Goal: Task Accomplishment & Management: Manage account settings

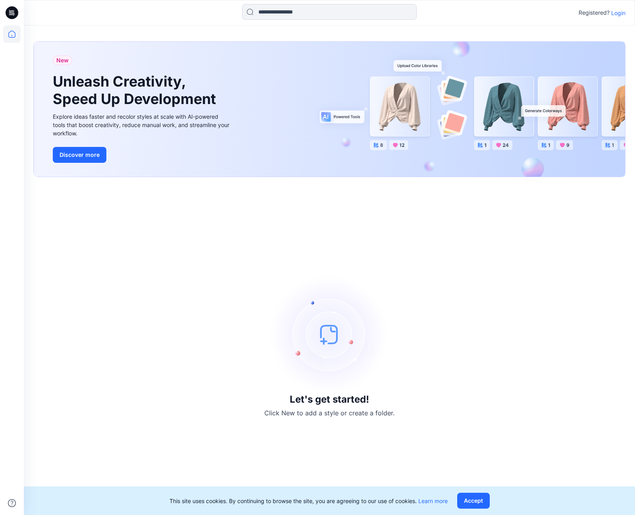
click at [622, 13] on p "Login" at bounding box center [618, 13] width 14 height 8
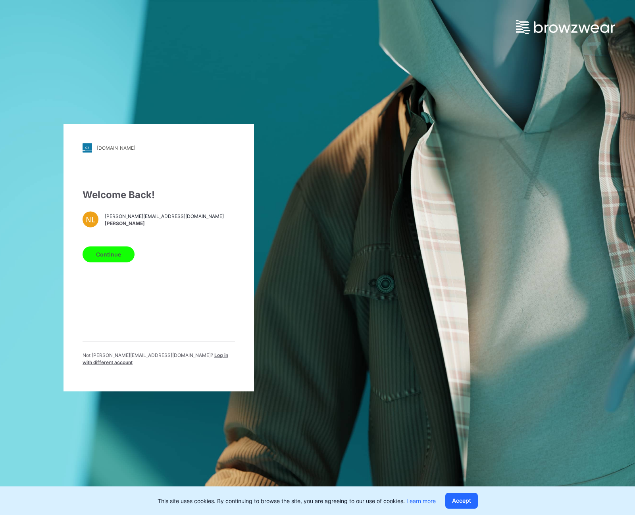
click at [117, 260] on button "Continue" at bounding box center [109, 254] width 52 height 16
click at [116, 259] on button "Continue" at bounding box center [109, 254] width 52 height 16
click at [105, 255] on button "Continue" at bounding box center [109, 254] width 52 height 16
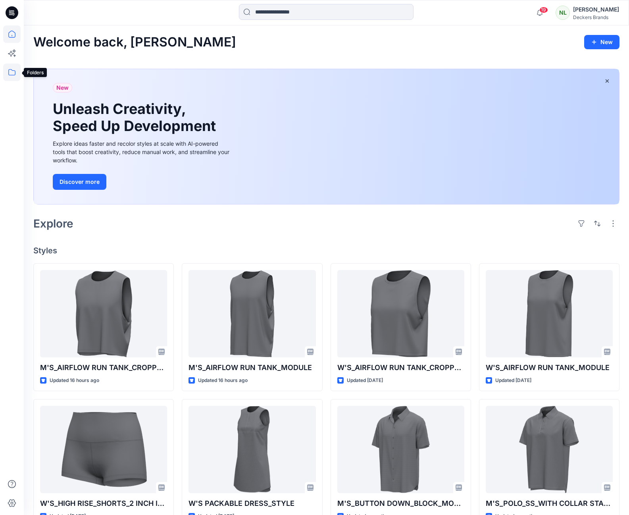
click at [9, 73] on icon at bounding box center [11, 72] width 7 height 6
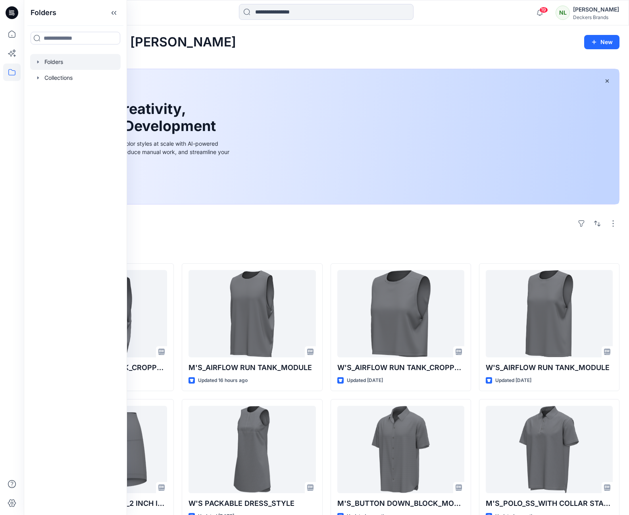
click at [40, 61] on icon "button" at bounding box center [38, 62] width 6 height 6
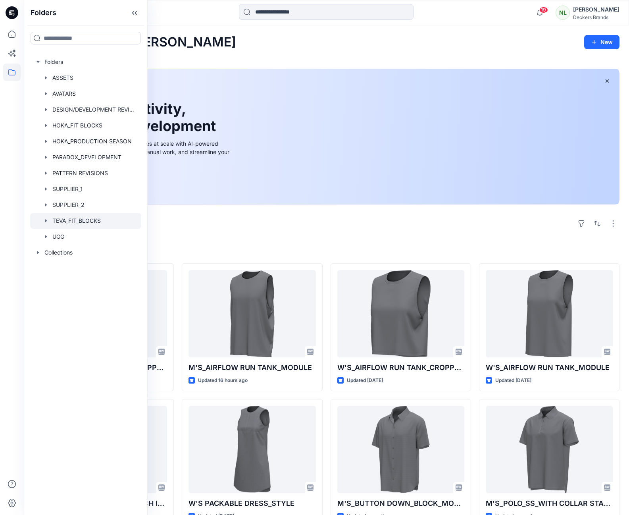
click at [47, 221] on icon "button" at bounding box center [46, 220] width 6 height 6
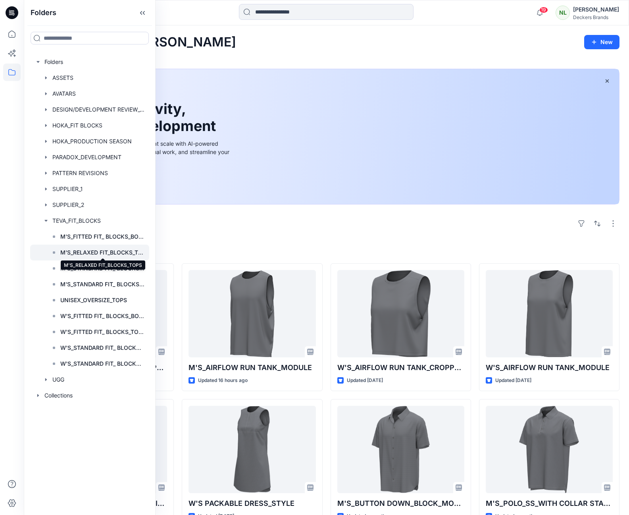
click at [73, 252] on p "M'S_RELAXED FIT_BLOCKS_TOPS" at bounding box center [102, 253] width 84 height 10
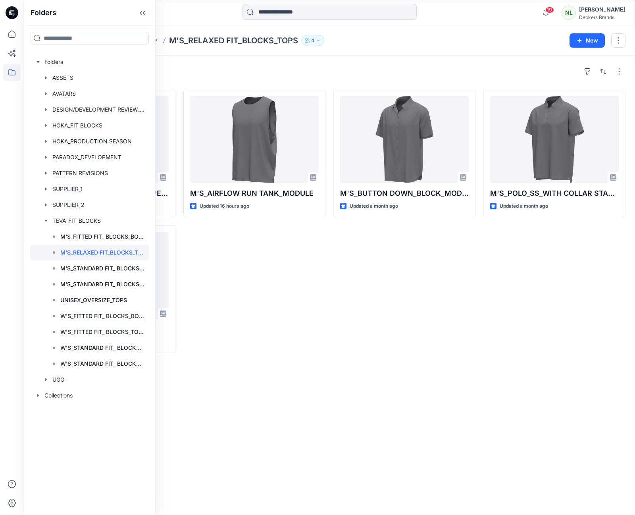
click at [292, 278] on div "M'S_AIRFLOW RUN TANK_MODULE Updated 16 hours ago" at bounding box center [254, 221] width 142 height 264
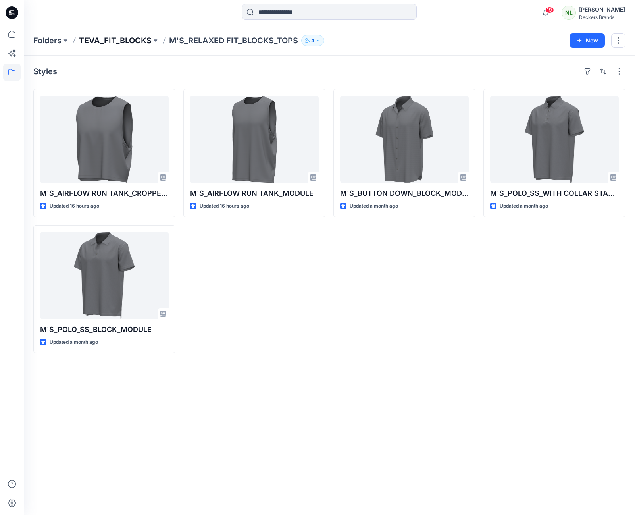
click at [125, 42] on p "TEVA_FIT_BLOCKS" at bounding box center [115, 40] width 73 height 11
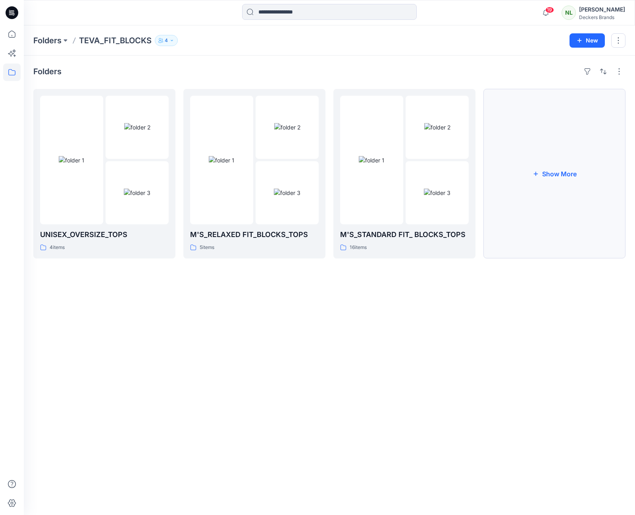
click at [557, 176] on button "Show More" at bounding box center [554, 173] width 142 height 169
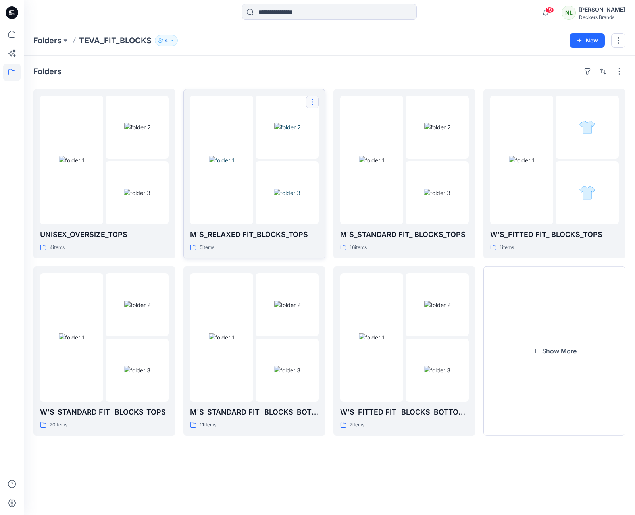
click at [311, 106] on button "button" at bounding box center [312, 102] width 13 height 13
click at [323, 121] on p "Edit" at bounding box center [327, 120] width 10 height 8
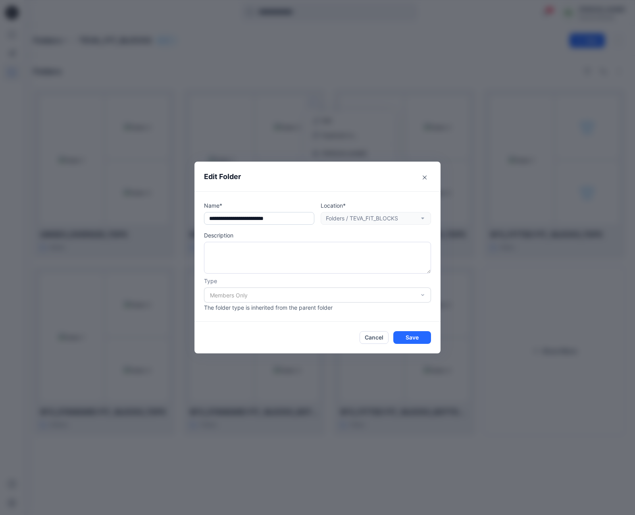
drag, startPoint x: 300, startPoint y: 219, endPoint x: 208, endPoint y: 222, distance: 91.7
click at [208, 222] on input "**********" at bounding box center [259, 218] width 110 height 13
click at [425, 176] on icon "Close" at bounding box center [424, 177] width 4 height 4
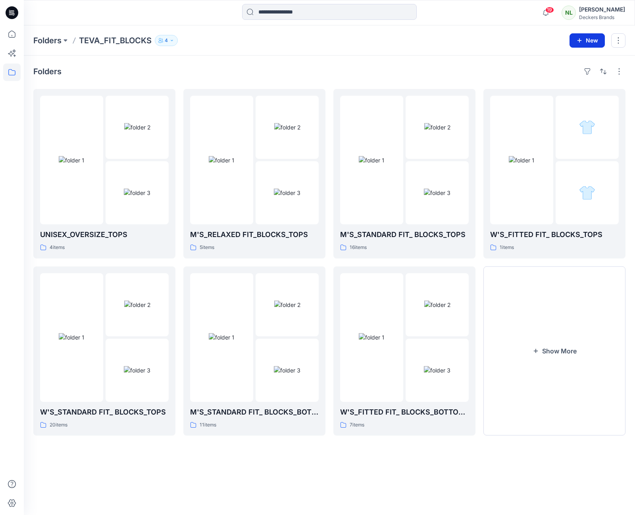
click at [586, 41] on button "New" at bounding box center [586, 40] width 35 height 14
click at [565, 78] on p "New Folder" at bounding box center [563, 75] width 29 height 8
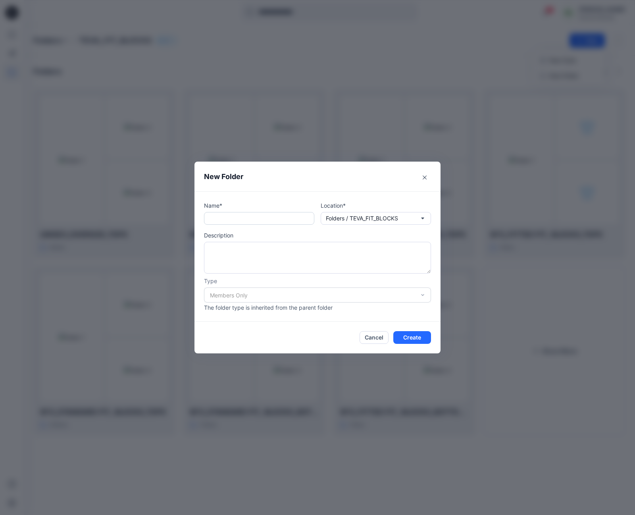
click at [220, 219] on input "text" at bounding box center [259, 218] width 110 height 13
paste input "**********"
click at [213, 217] on input "**********" at bounding box center [259, 218] width 110 height 13
type input "**********"
click at [405, 337] on button "Create" at bounding box center [412, 337] width 38 height 13
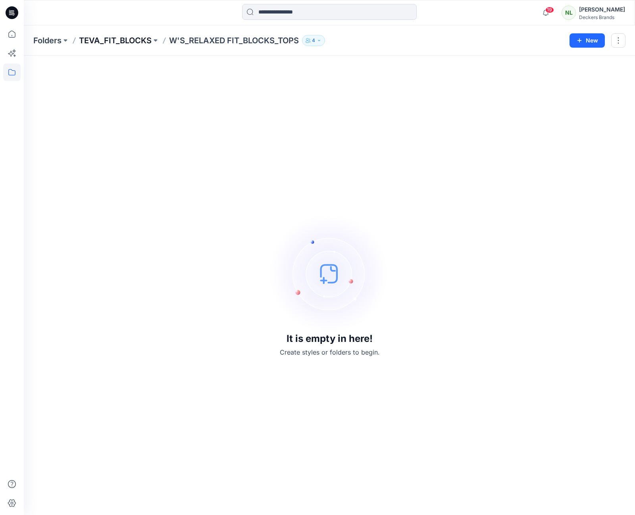
click at [132, 44] on p "TEVA_FIT_BLOCKS" at bounding box center [115, 40] width 73 height 11
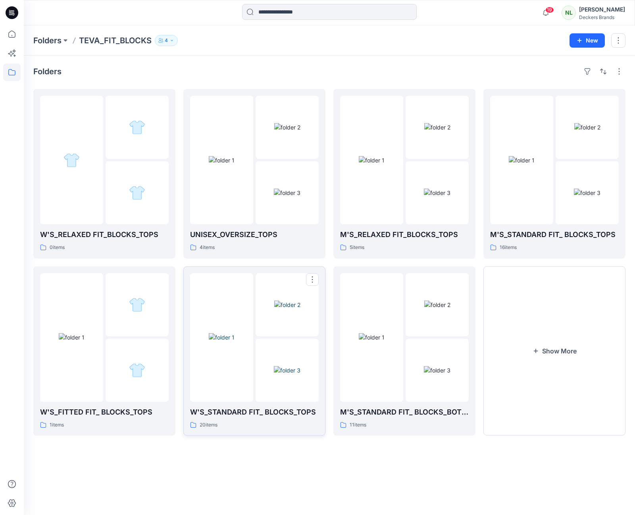
click at [292, 374] on img at bounding box center [287, 370] width 27 height 8
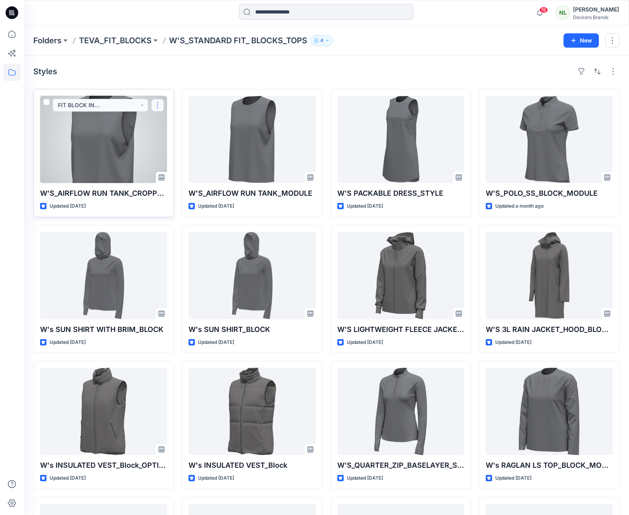
click at [155, 104] on button "button" at bounding box center [157, 105] width 13 height 13
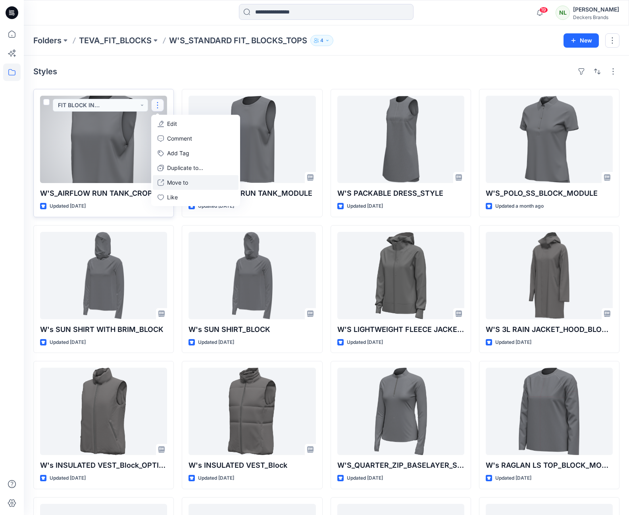
click at [170, 182] on p "Move to" at bounding box center [177, 182] width 21 height 8
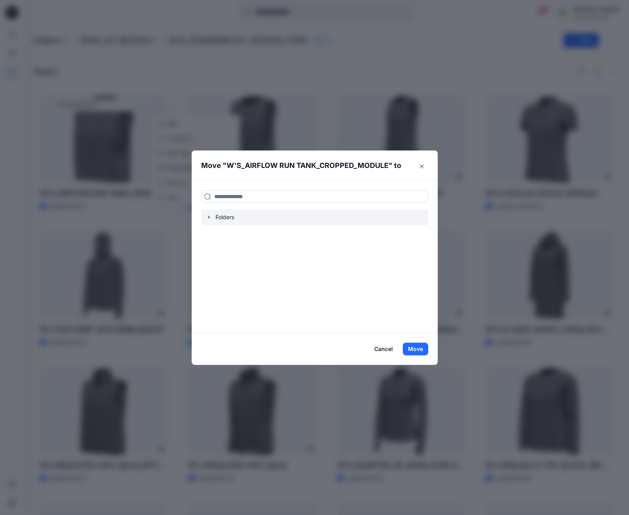
click at [212, 218] on icon "button" at bounding box center [209, 217] width 6 height 6
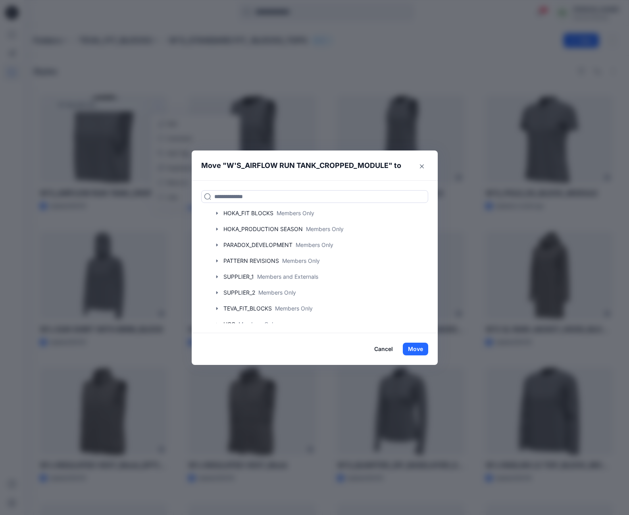
scroll to position [68, 0]
click at [220, 307] on icon "button" at bounding box center [217, 308] width 6 height 6
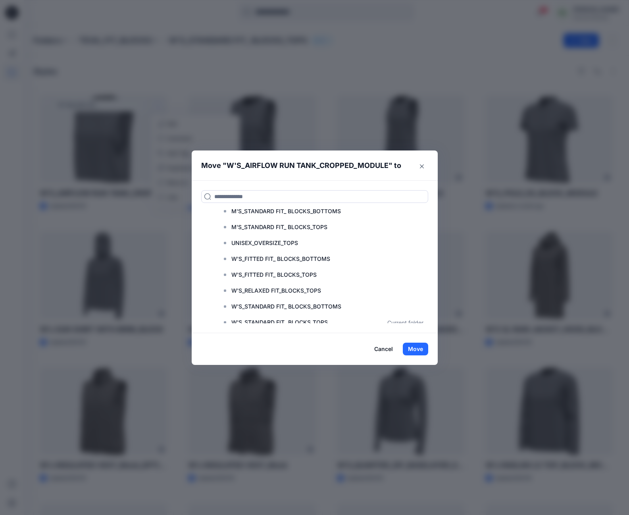
scroll to position [216, 0]
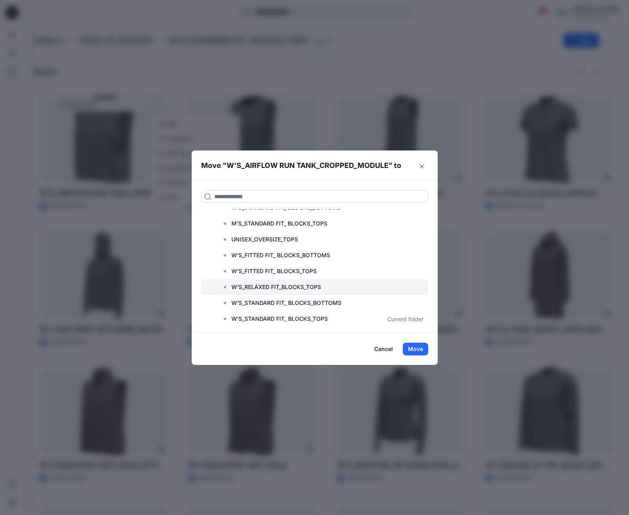
click at [291, 287] on p "W'S_RELAXED FIT_BLOCKS_TOPS" at bounding box center [276, 287] width 90 height 10
click at [413, 349] on button "Move" at bounding box center [415, 348] width 25 height 13
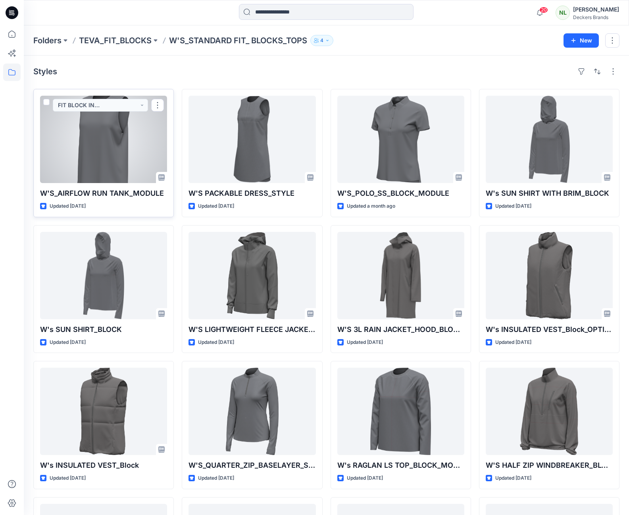
click at [46, 101] on span at bounding box center [46, 102] width 6 height 6
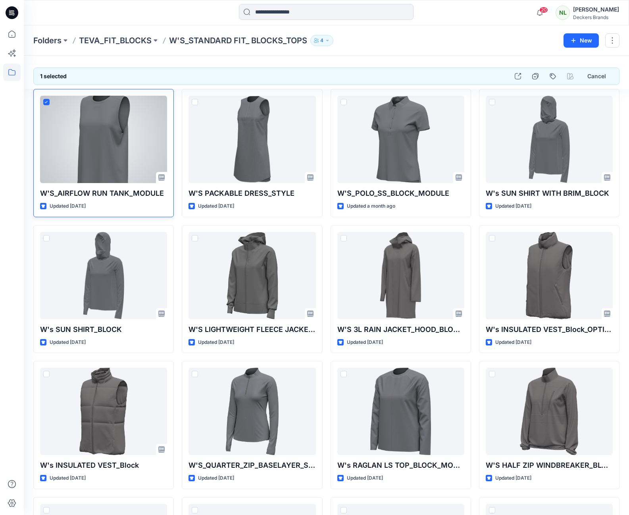
drag, startPoint x: 63, startPoint y: 123, endPoint x: 47, endPoint y: 102, distance: 26.1
click at [47, 102] on icon at bounding box center [46, 102] width 4 height 3
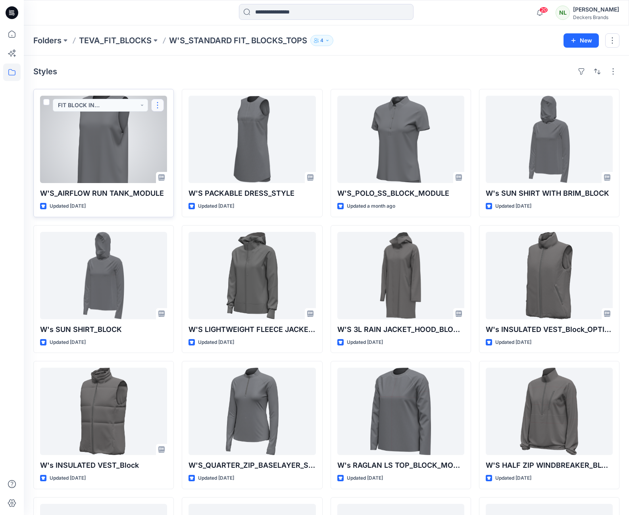
click at [156, 104] on button "button" at bounding box center [157, 105] width 13 height 13
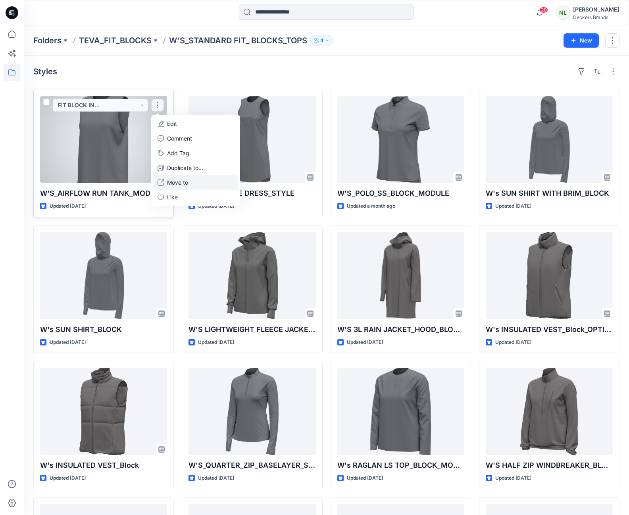
click at [180, 181] on p "Move to" at bounding box center [177, 182] width 21 height 8
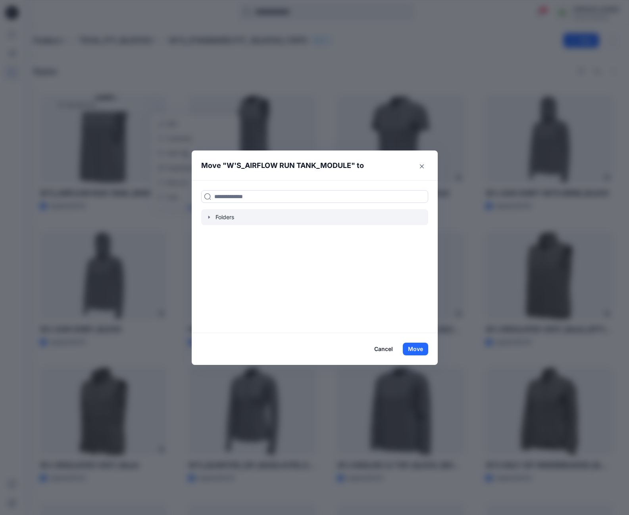
click at [210, 219] on icon "button" at bounding box center [209, 217] width 6 height 6
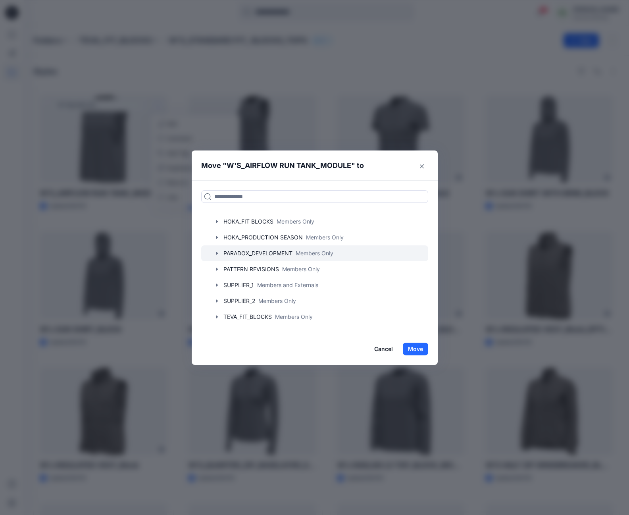
scroll to position [77, 0]
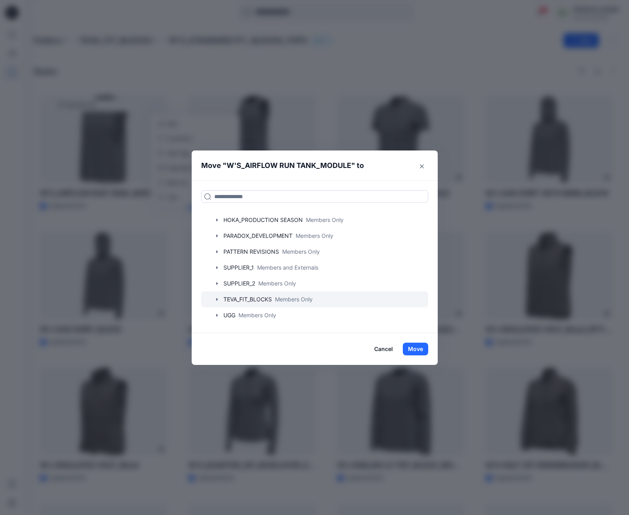
click at [219, 300] on icon "button" at bounding box center [217, 299] width 6 height 6
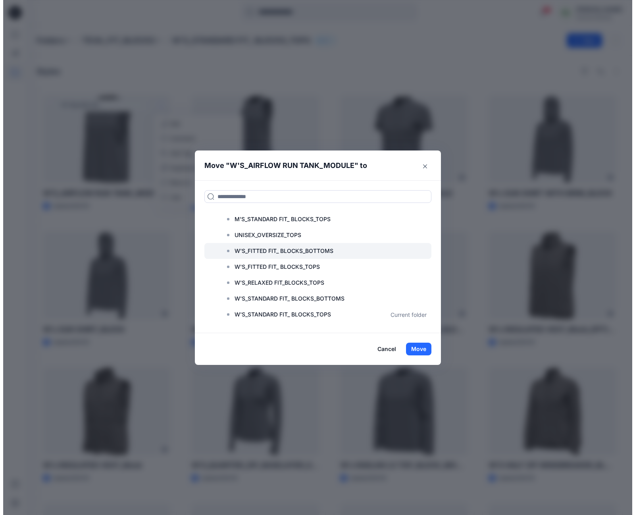
scroll to position [235, 0]
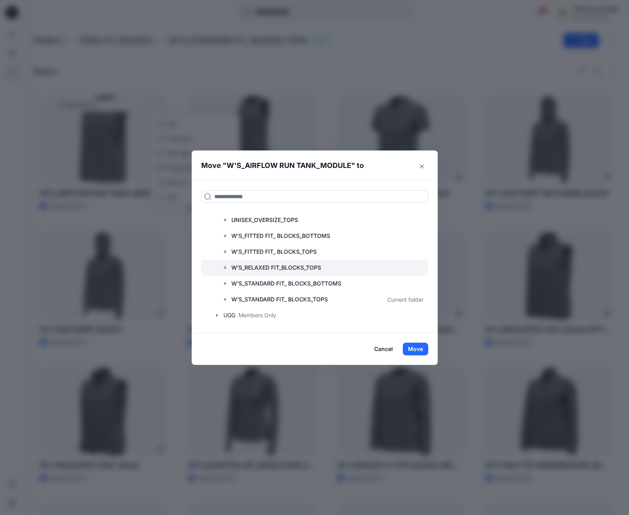
click at [263, 264] on p "W'S_RELAXED FIT_BLOCKS_TOPS" at bounding box center [276, 268] width 90 height 10
click at [421, 353] on button "Move" at bounding box center [415, 348] width 25 height 13
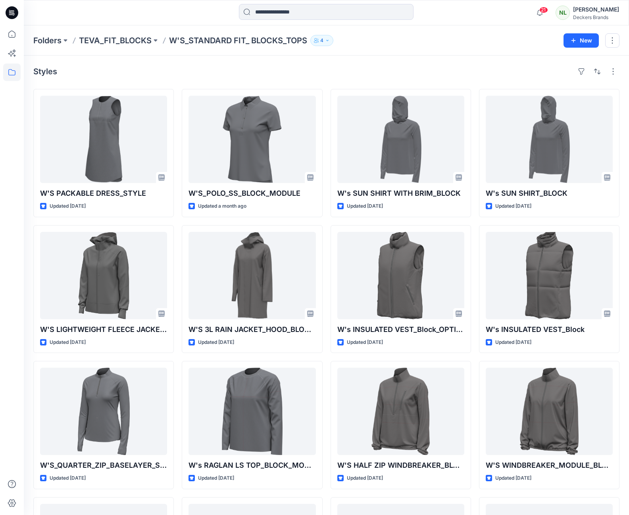
click at [6, 224] on div at bounding box center [11, 269] width 17 height 489
click at [101, 40] on p "TEVA_FIT_BLOCKS" at bounding box center [115, 40] width 73 height 11
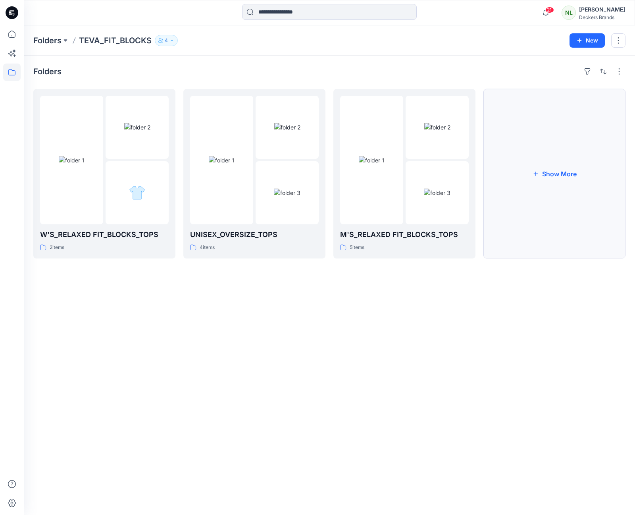
click at [542, 173] on button "Show More" at bounding box center [554, 173] width 142 height 169
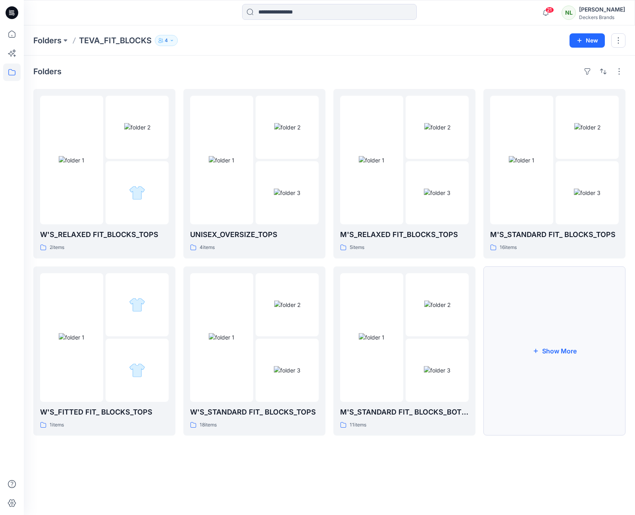
click at [549, 352] on button "Show More" at bounding box center [554, 350] width 142 height 169
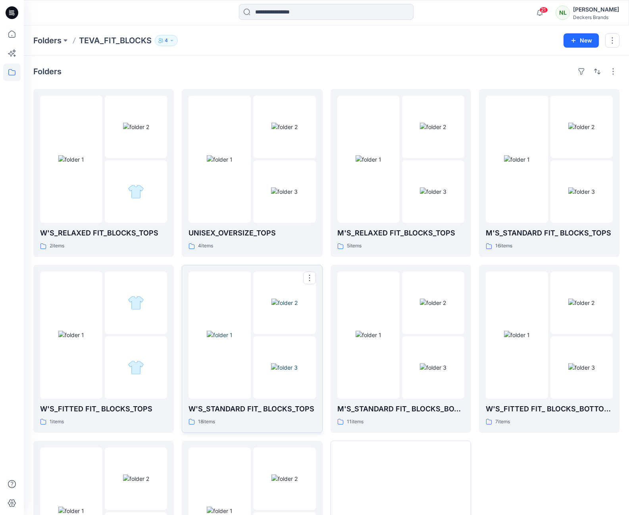
click at [293, 298] on img at bounding box center [284, 302] width 26 height 8
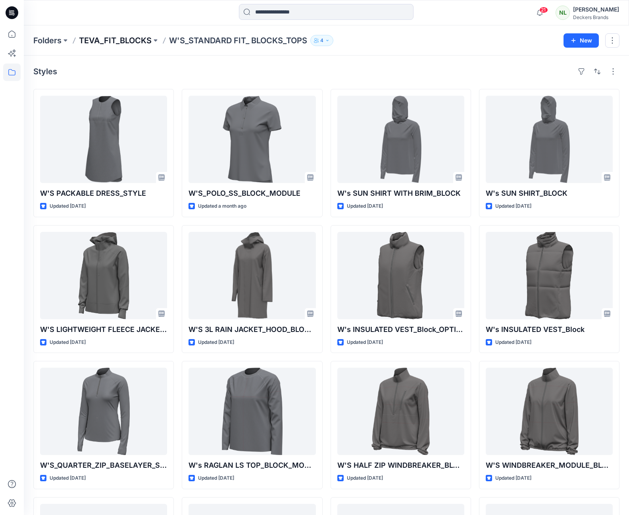
click at [114, 39] on p "TEVA_FIT_BLOCKS" at bounding box center [115, 40] width 73 height 11
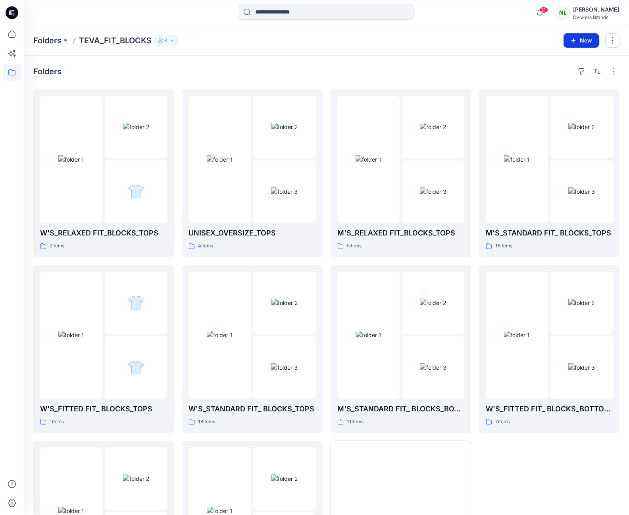
click at [590, 43] on button "New" at bounding box center [580, 40] width 35 height 14
click at [564, 75] on p "New Folder" at bounding box center [557, 75] width 29 height 8
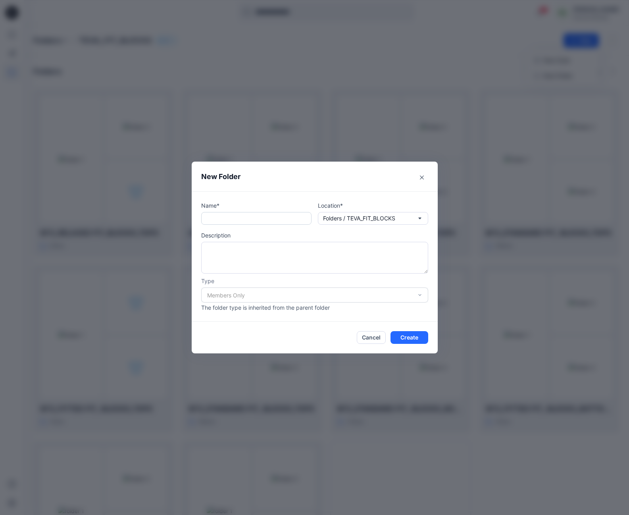
click at [229, 217] on input "text" at bounding box center [256, 218] width 110 height 13
paste input "**********"
drag, startPoint x: 213, startPoint y: 218, endPoint x: 208, endPoint y: 220, distance: 5.5
click at [208, 220] on input "**********" at bounding box center [256, 218] width 110 height 13
click at [255, 218] on input "**********" at bounding box center [256, 218] width 110 height 13
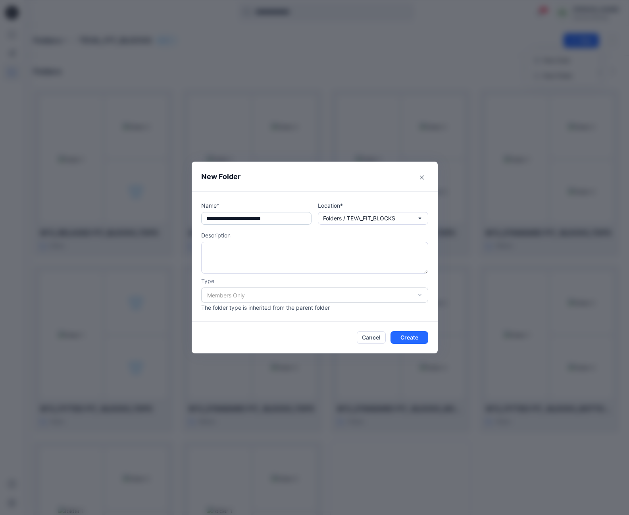
drag, startPoint x: 246, startPoint y: 217, endPoint x: 222, endPoint y: 223, distance: 24.6
click at [222, 223] on input "**********" at bounding box center [256, 218] width 110 height 13
click at [300, 222] on input "**********" at bounding box center [256, 218] width 110 height 13
drag, startPoint x: 297, startPoint y: 219, endPoint x: 289, endPoint y: 221, distance: 8.3
click at [289, 221] on input "**********" at bounding box center [256, 218] width 110 height 13
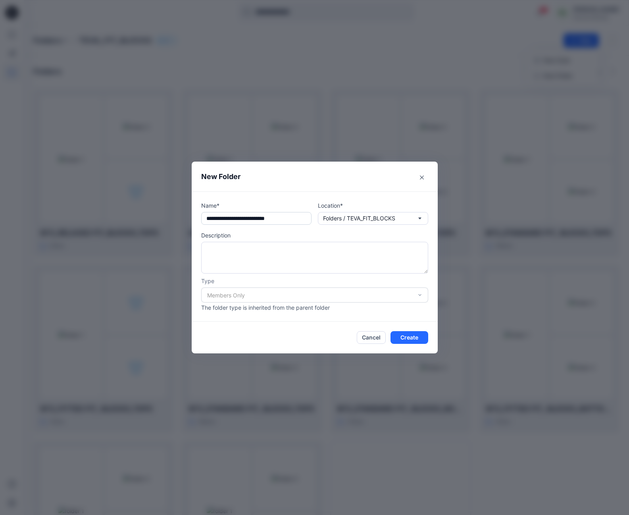
click at [304, 218] on input "**********" at bounding box center [256, 218] width 110 height 13
click at [301, 217] on input "**********" at bounding box center [256, 218] width 110 height 13
type input "**********"
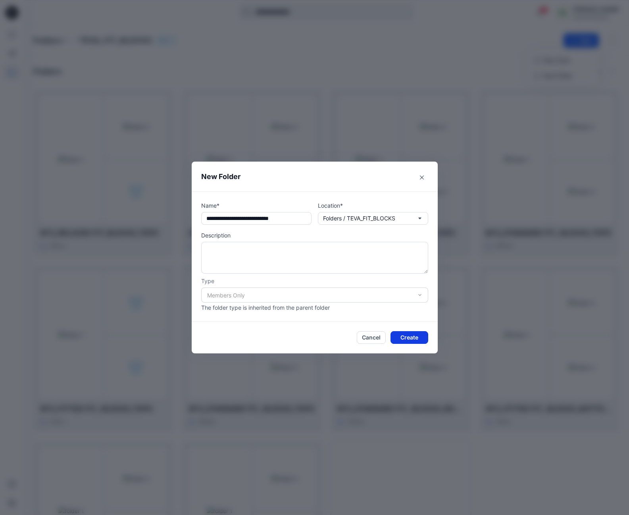
click at [409, 340] on button "Create" at bounding box center [409, 337] width 38 height 13
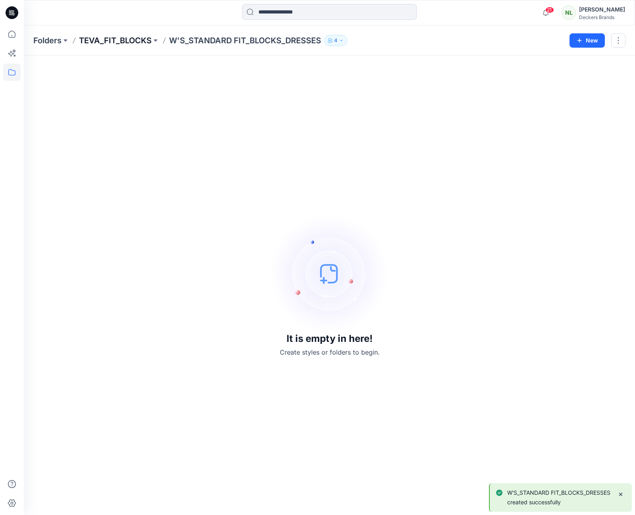
click at [90, 38] on p "TEVA_FIT_BLOCKS" at bounding box center [115, 40] width 73 height 11
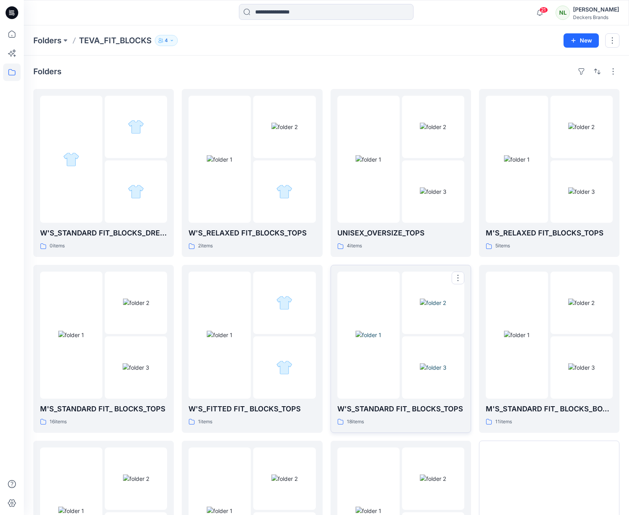
click at [381, 339] on img at bounding box center [368, 334] width 26 height 8
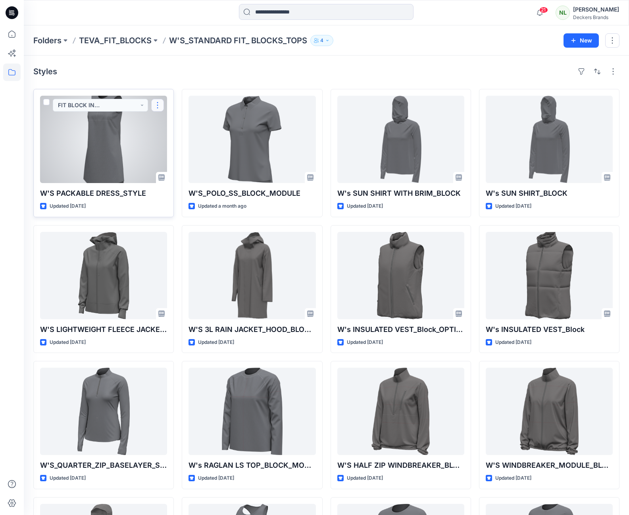
click at [157, 103] on button "button" at bounding box center [157, 105] width 13 height 13
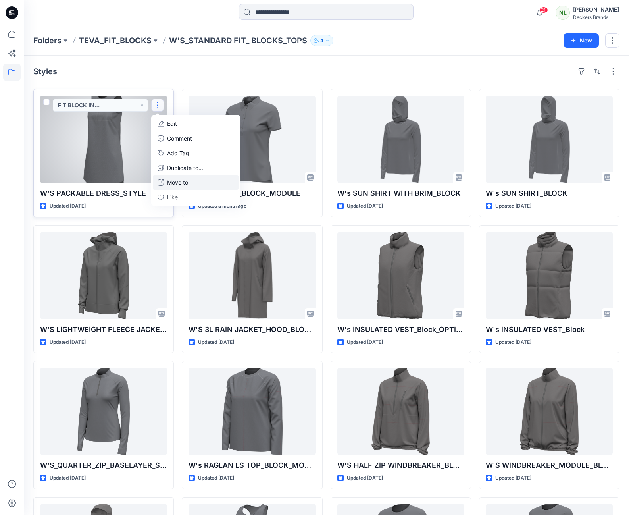
click at [179, 184] on p "Move to" at bounding box center [177, 182] width 21 height 8
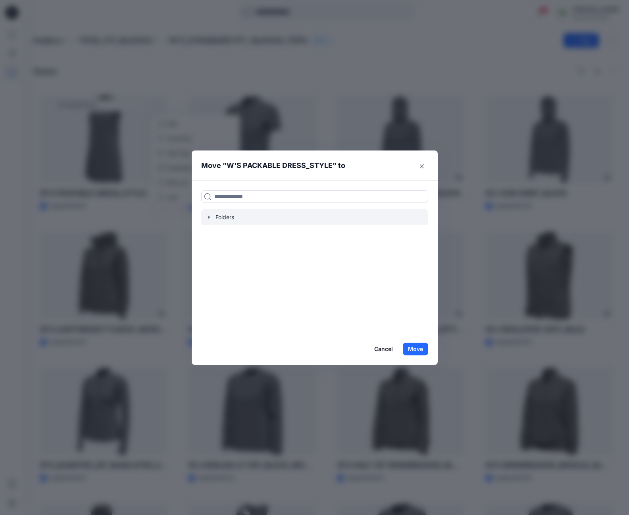
click at [212, 217] on icon "button" at bounding box center [209, 217] width 6 height 6
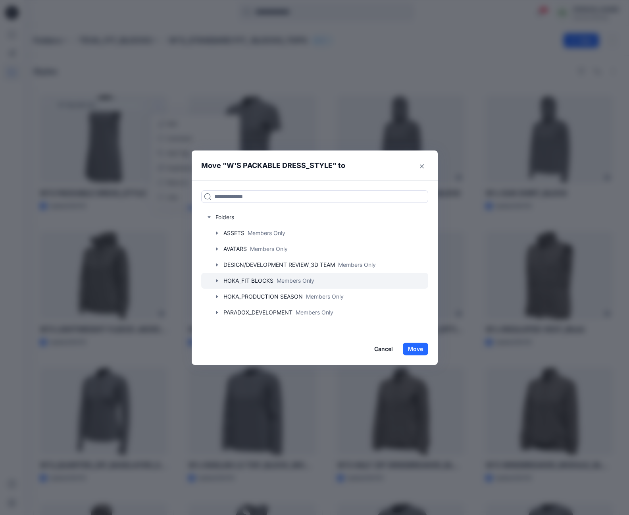
scroll to position [77, 0]
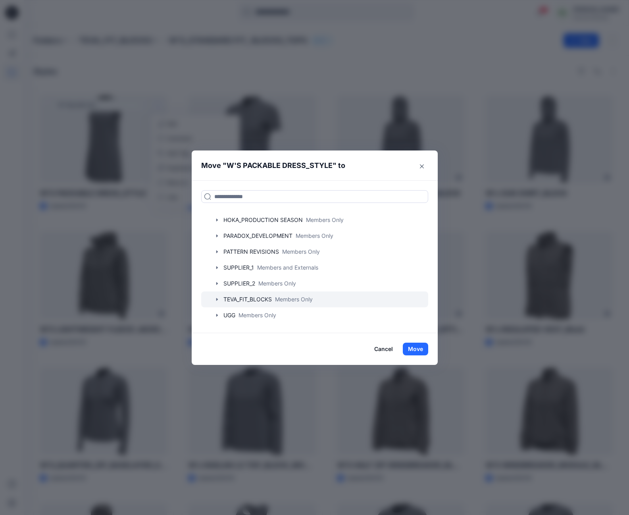
click at [217, 298] on icon "button" at bounding box center [217, 299] width 2 height 3
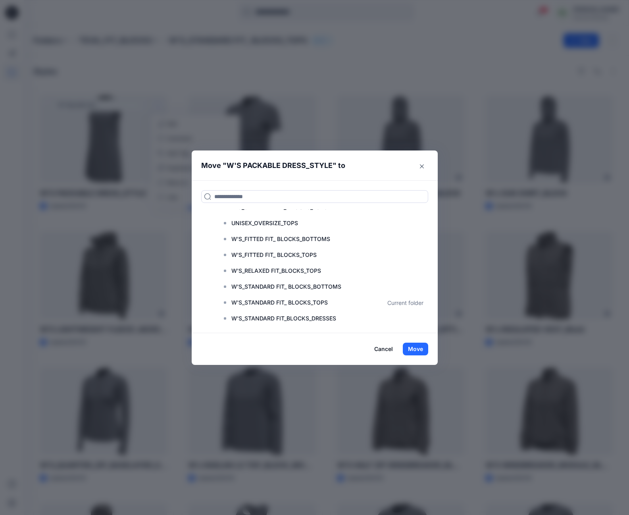
scroll to position [251, 0]
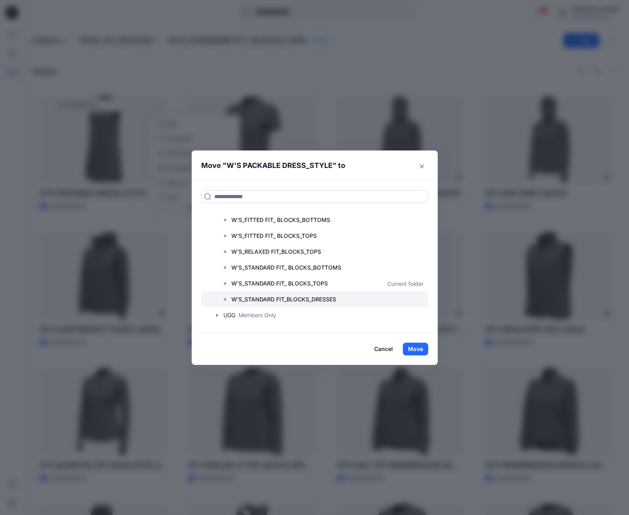
click at [255, 297] on p "W'S_STANDARD FIT_BLOCKS_DRESSES" at bounding box center [283, 299] width 105 height 10
click at [414, 349] on button "Move" at bounding box center [415, 348] width 25 height 13
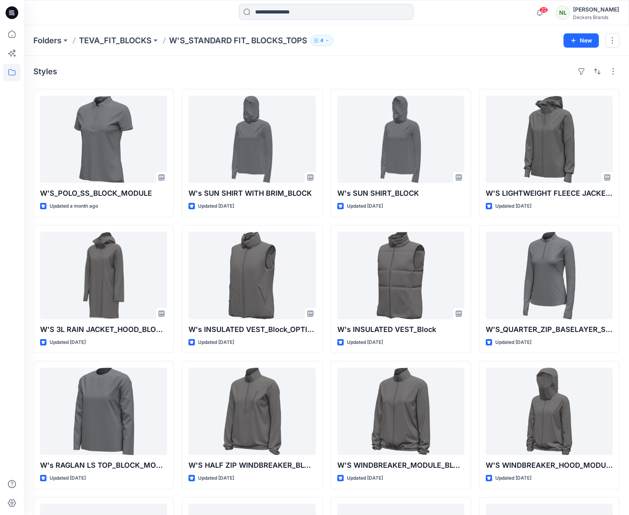
click at [10, 217] on div at bounding box center [11, 269] width 17 height 489
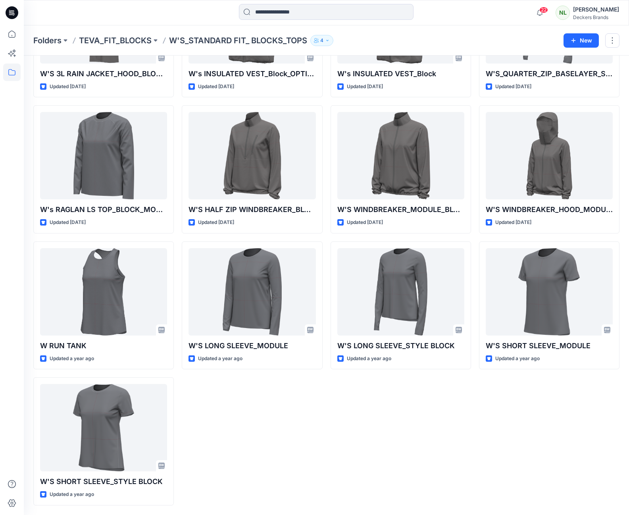
scroll to position [0, 0]
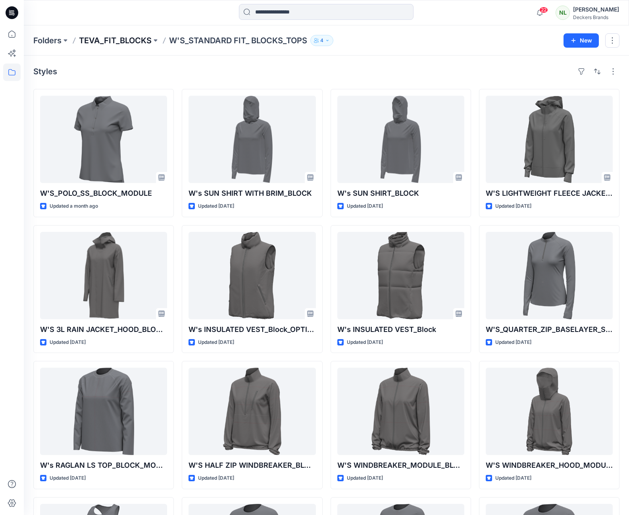
click at [107, 40] on p "TEVA_FIT_BLOCKS" at bounding box center [115, 40] width 73 height 11
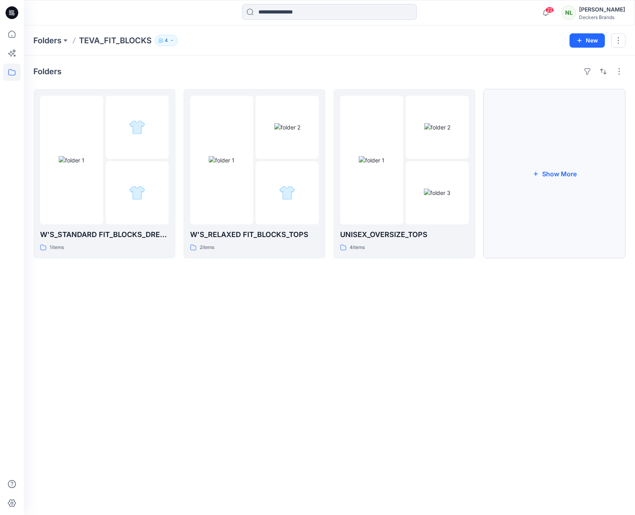
click at [549, 174] on button "Show More" at bounding box center [554, 173] width 142 height 169
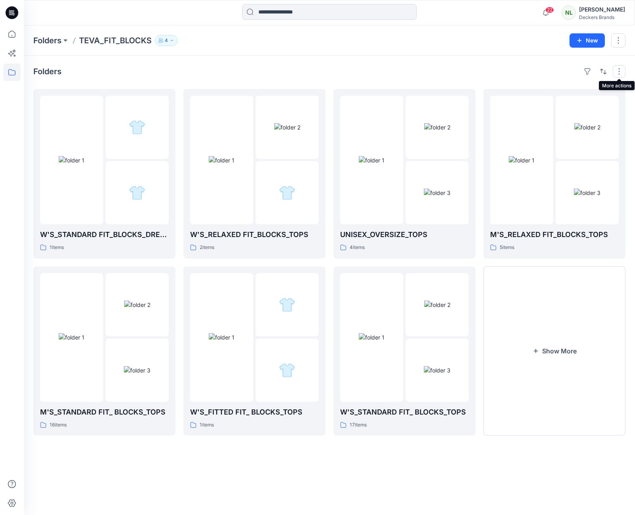
click at [617, 69] on button "button" at bounding box center [619, 71] width 13 height 13
click at [507, 103] on p "Large Grid" at bounding box center [517, 99] width 40 height 10
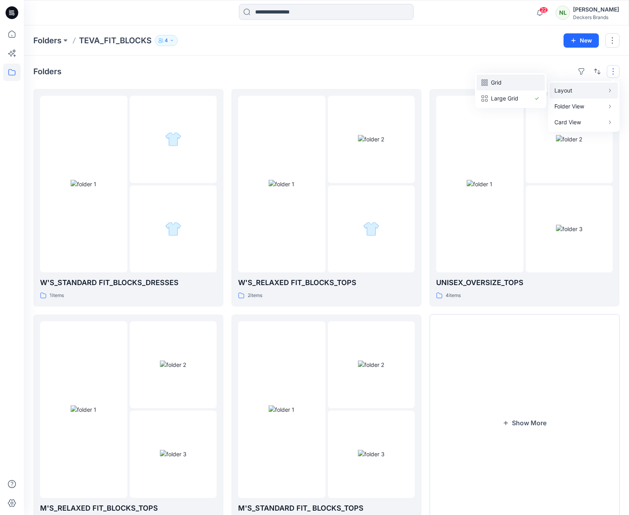
click at [487, 83] on icon "button" at bounding box center [487, 81] width 2 height 4
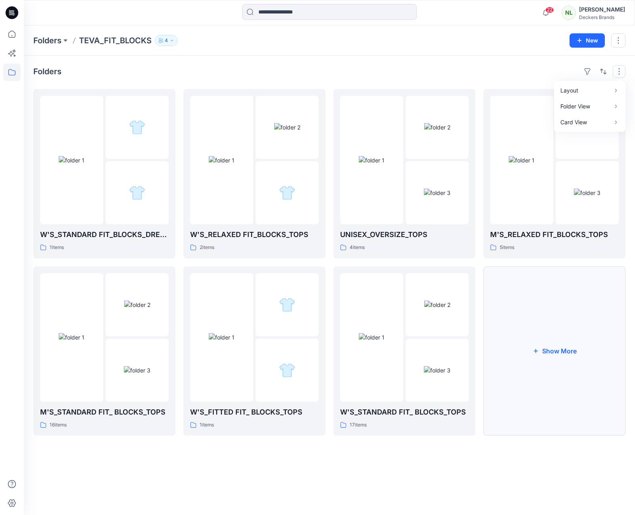
click at [534, 351] on icon "button" at bounding box center [535, 351] width 6 height 6
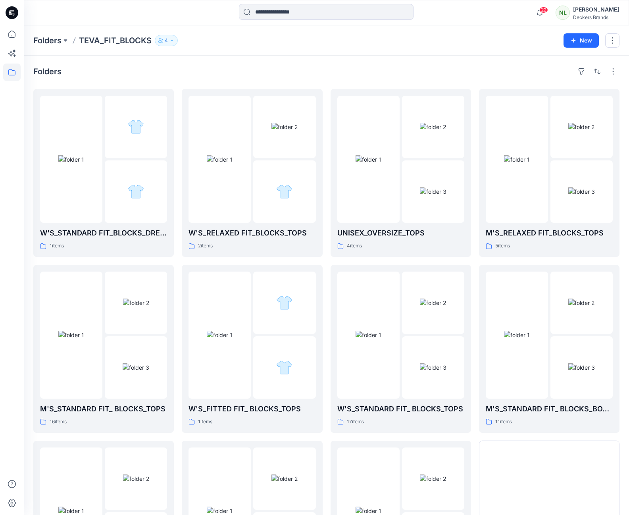
click at [106, 42] on p "TEVA_FIT_BLOCKS" at bounding box center [115, 40] width 73 height 11
click at [12, 35] on icon at bounding box center [11, 33] width 17 height 17
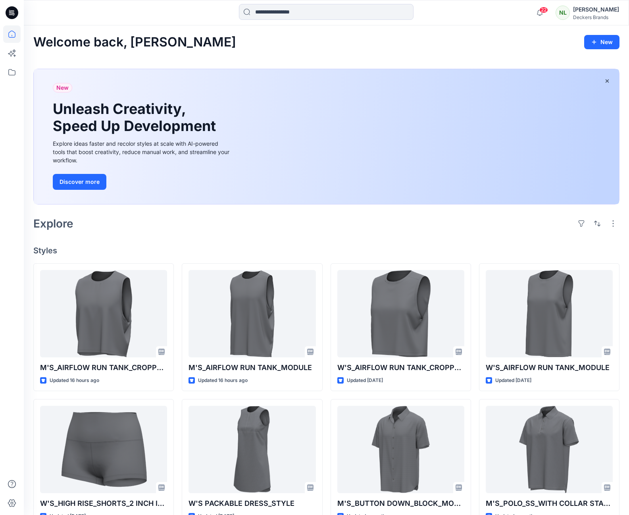
scroll to position [186, 0]
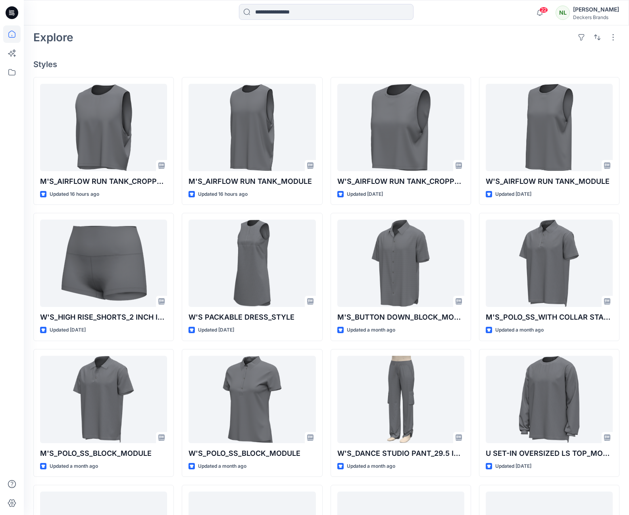
click at [16, 374] on div at bounding box center [11, 269] width 17 height 489
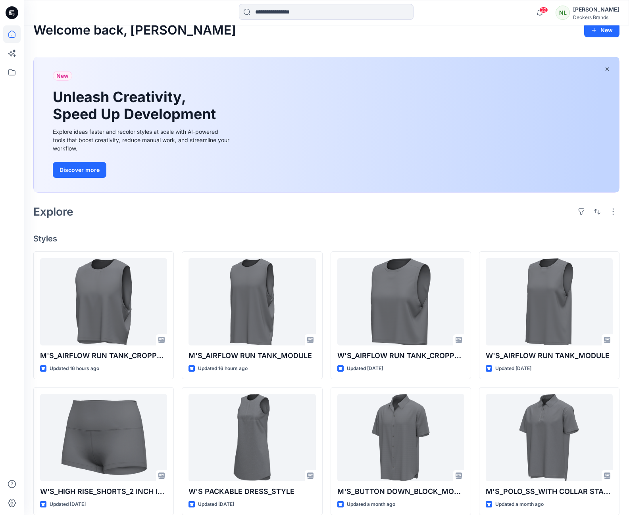
scroll to position [0, 0]
